Goal: Navigation & Orientation: Go to known website

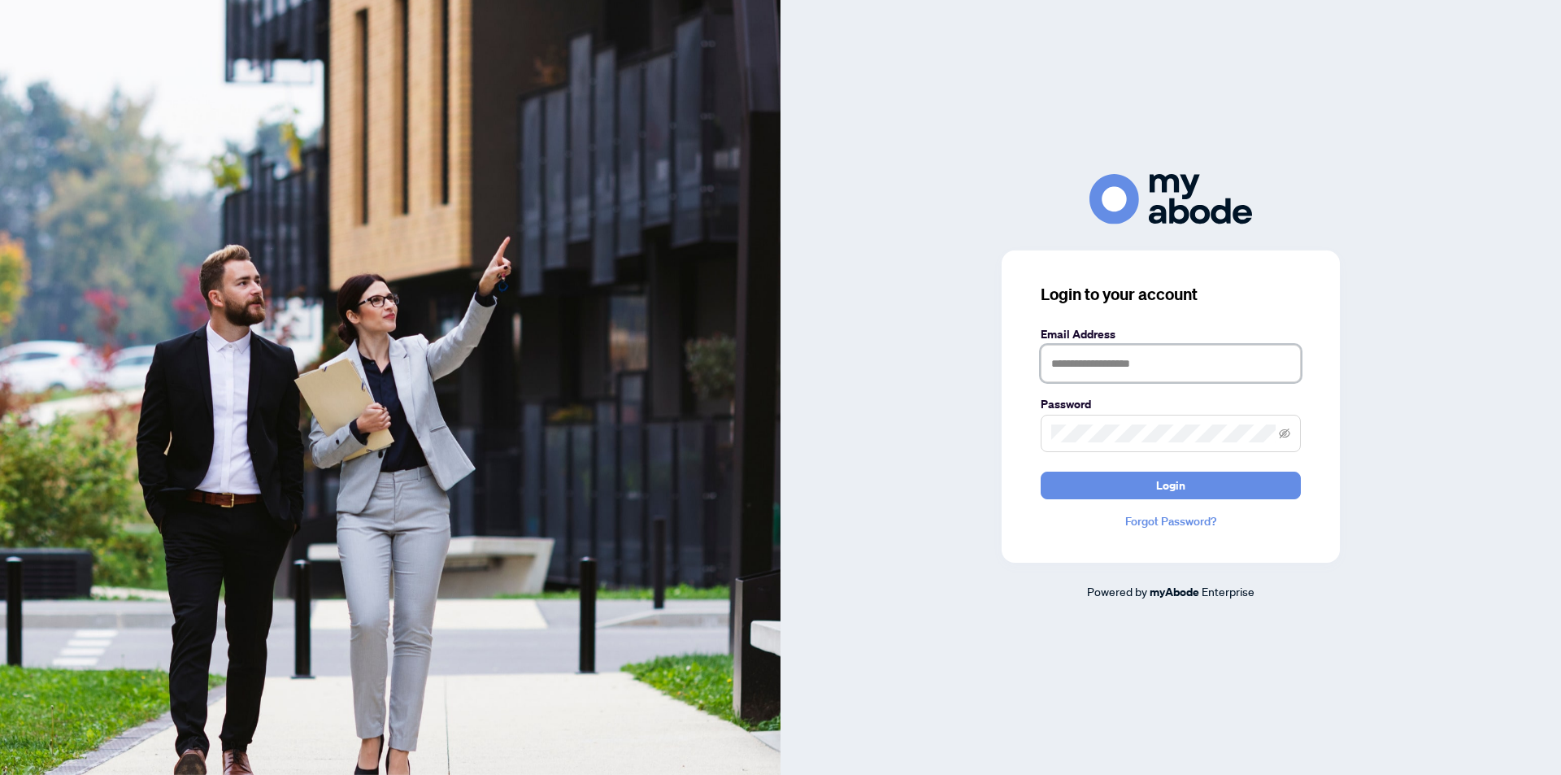
click at [1059, 365] on input "text" at bounding box center [1171, 363] width 260 height 37
type input "**********"
click at [1085, 489] on button "Login" at bounding box center [1171, 486] width 260 height 28
